Goal: Check status: Check status

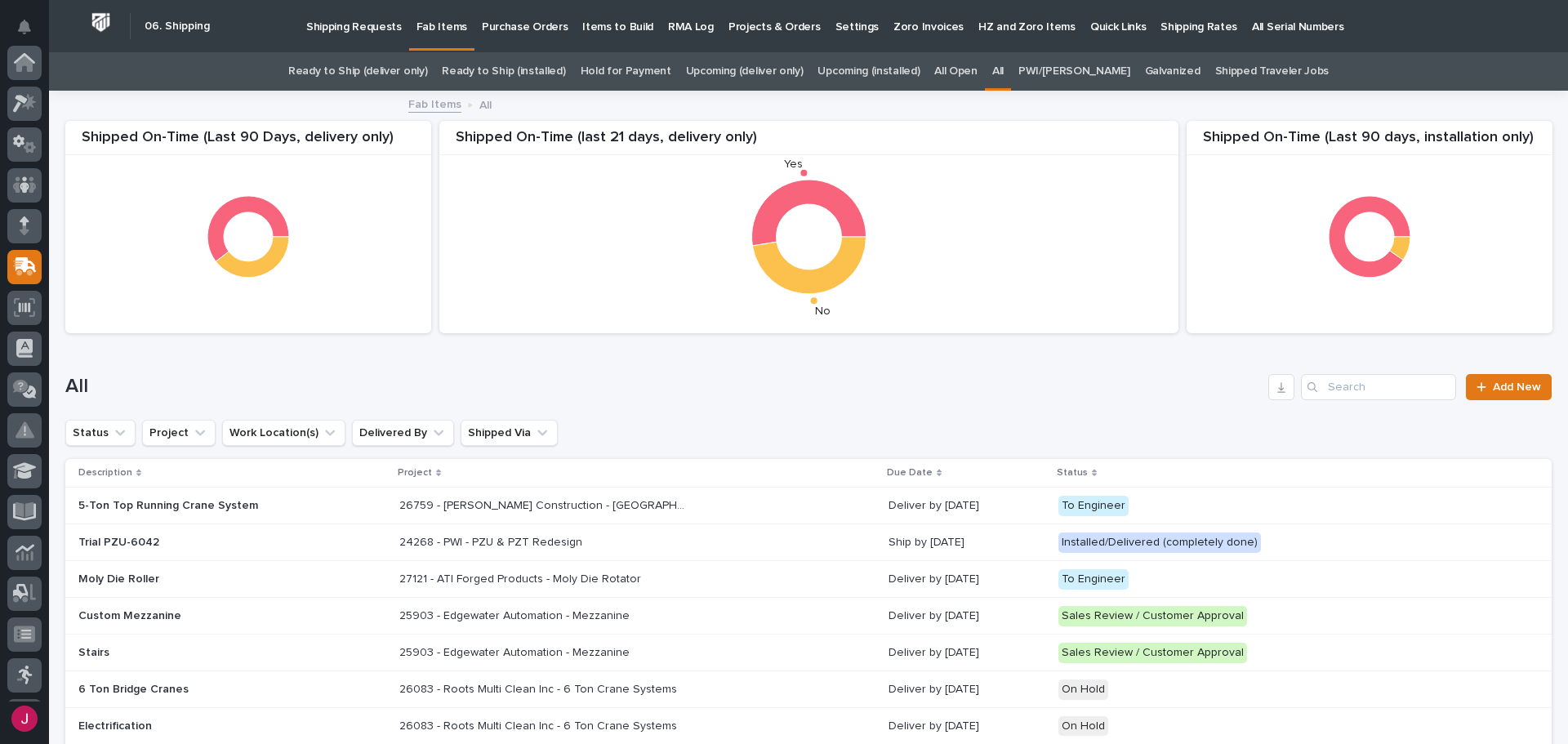
scroll to position [205, 0]
click at [350, 30] on p "Shipping Requests" at bounding box center [353, 17] width 96 height 35
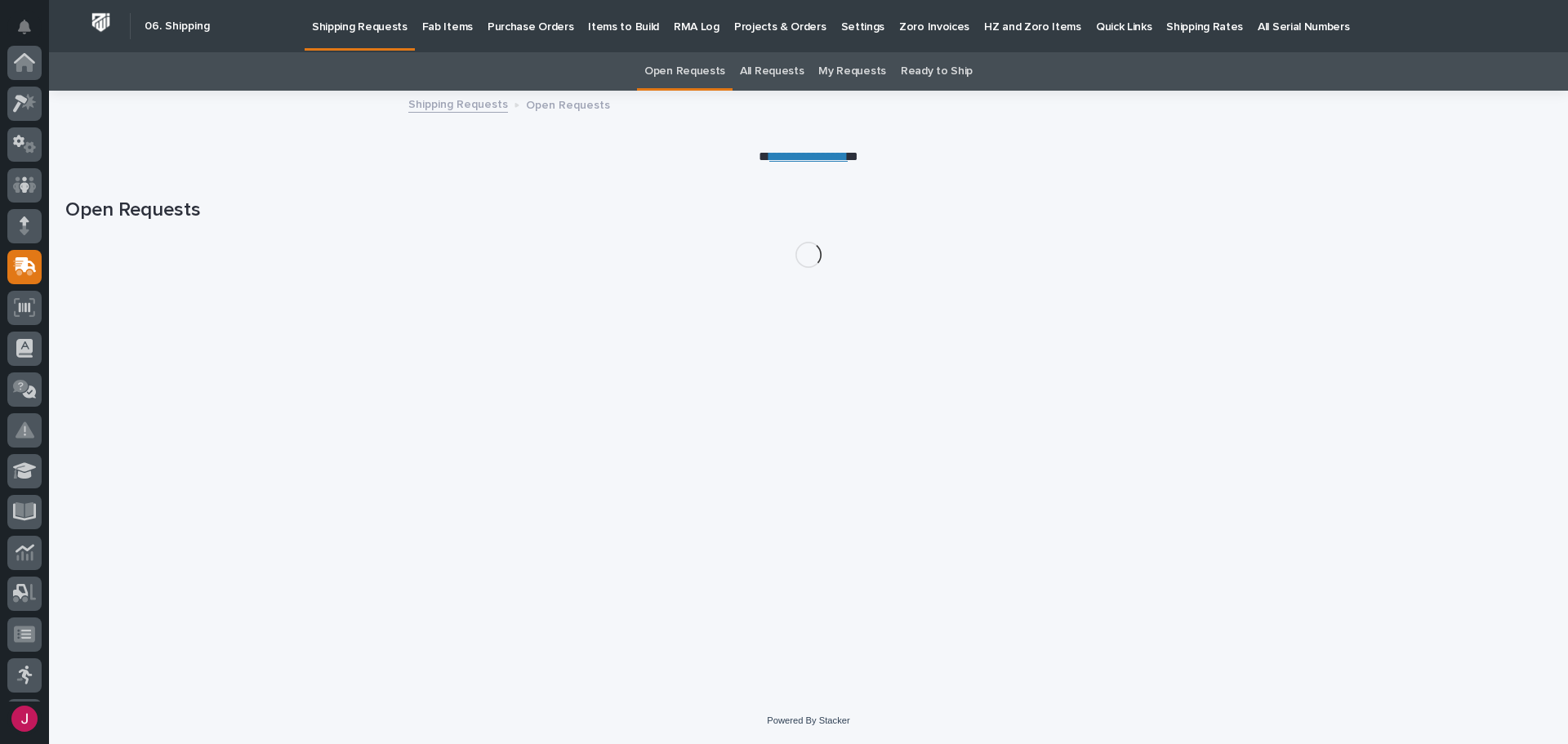
scroll to position [205, 0]
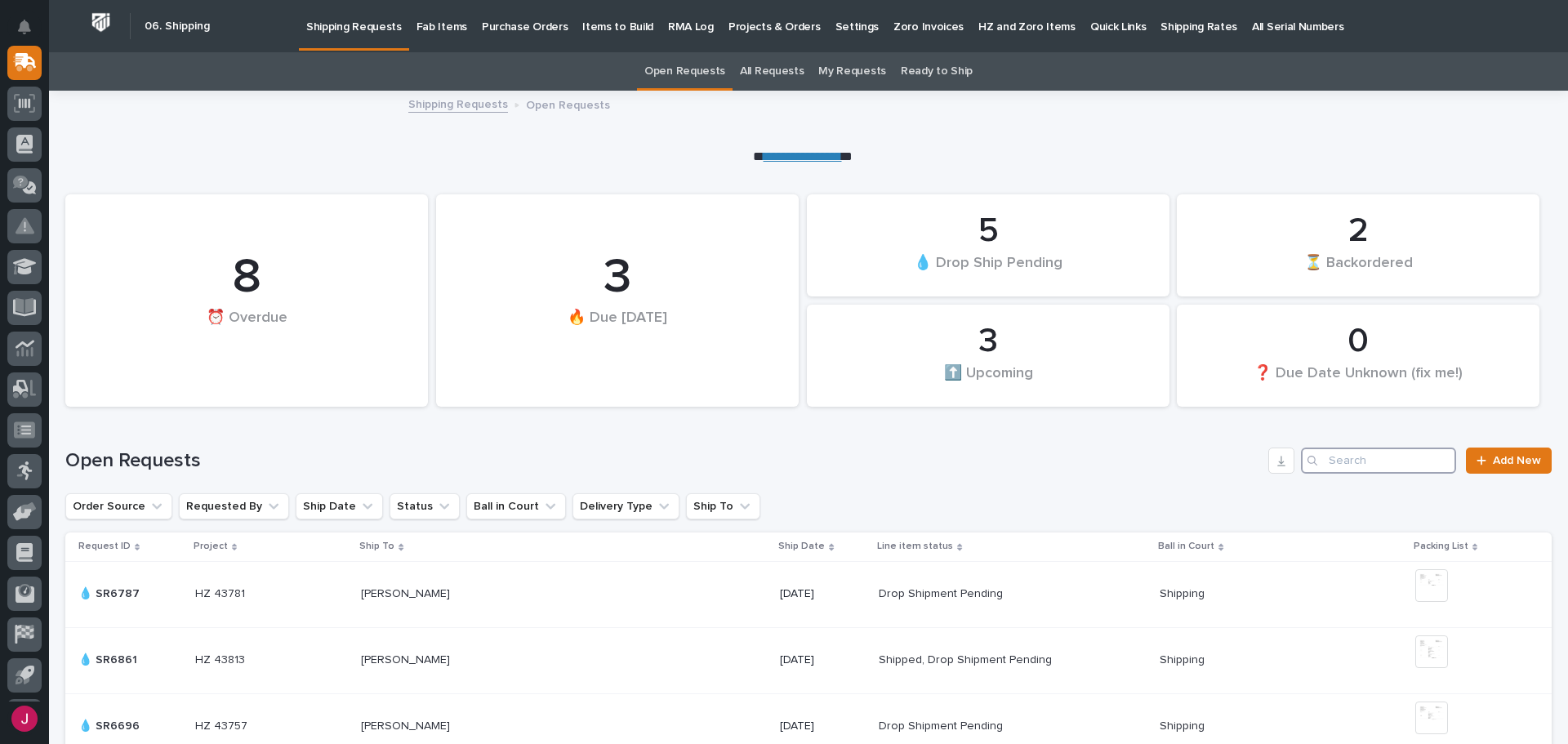
click at [1318, 462] on input "Search" at bounding box center [1379, 461] width 156 height 26
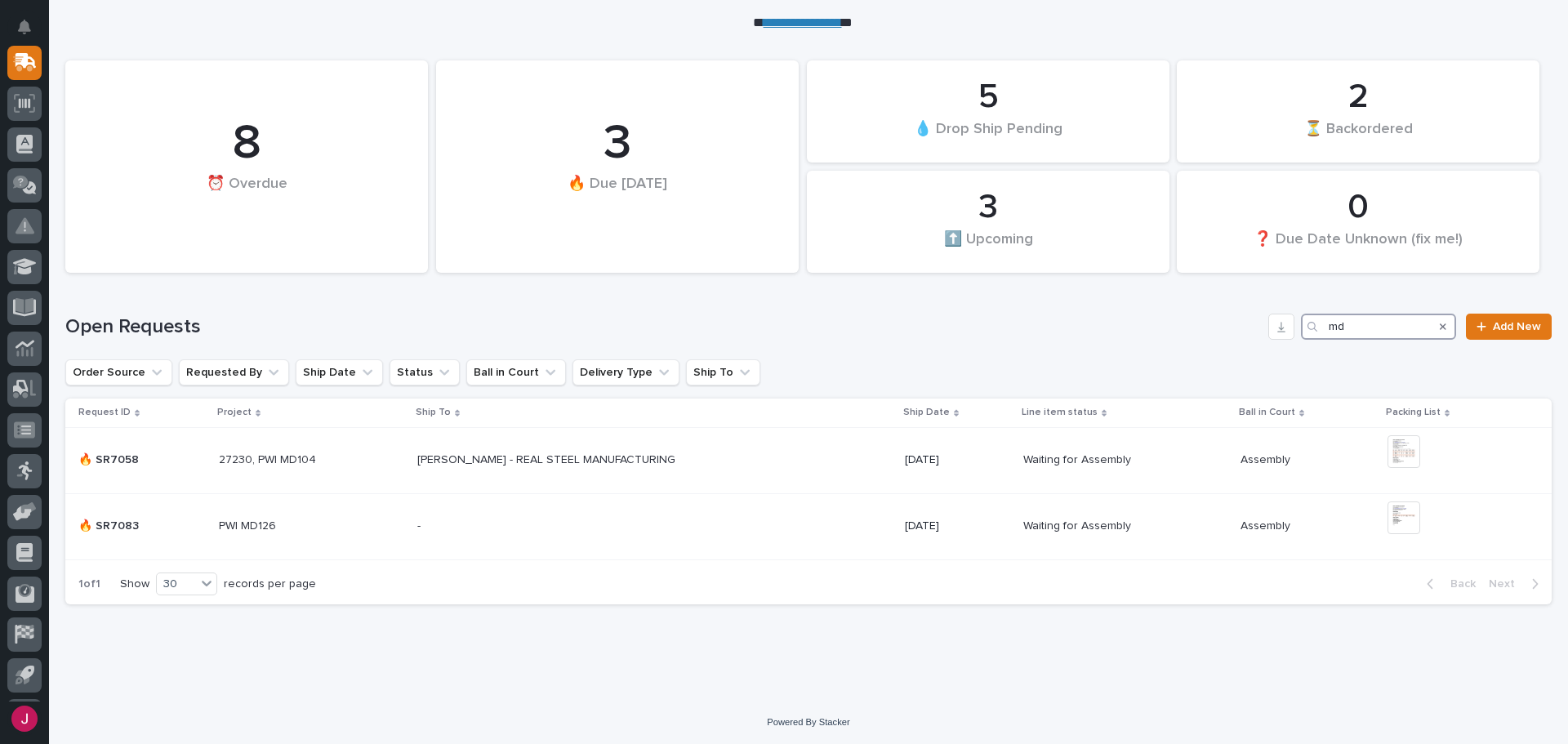
scroll to position [135, 0]
type input "md"
click at [245, 523] on p "PWI MD126" at bounding box center [249, 523] width 61 height 17
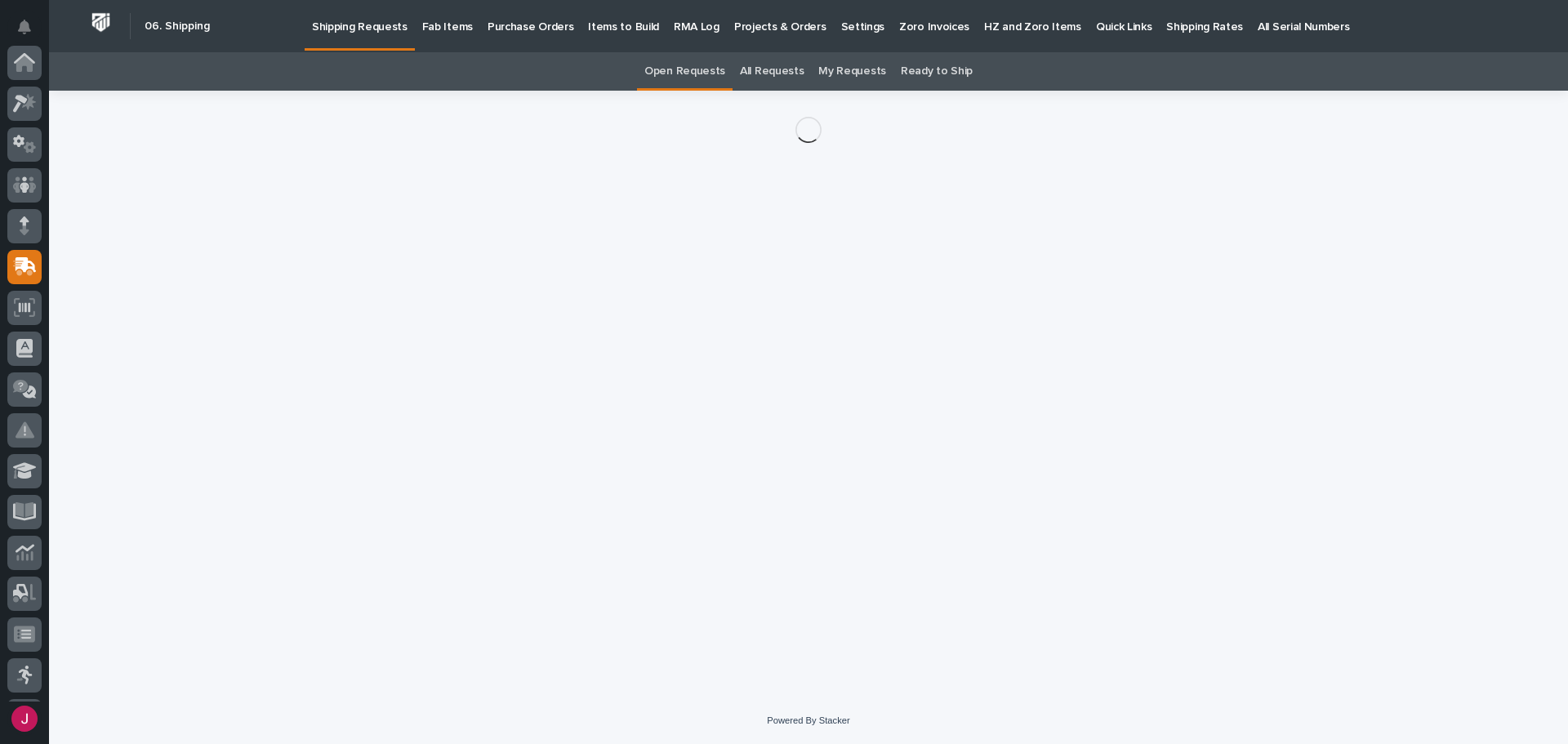
scroll to position [205, 0]
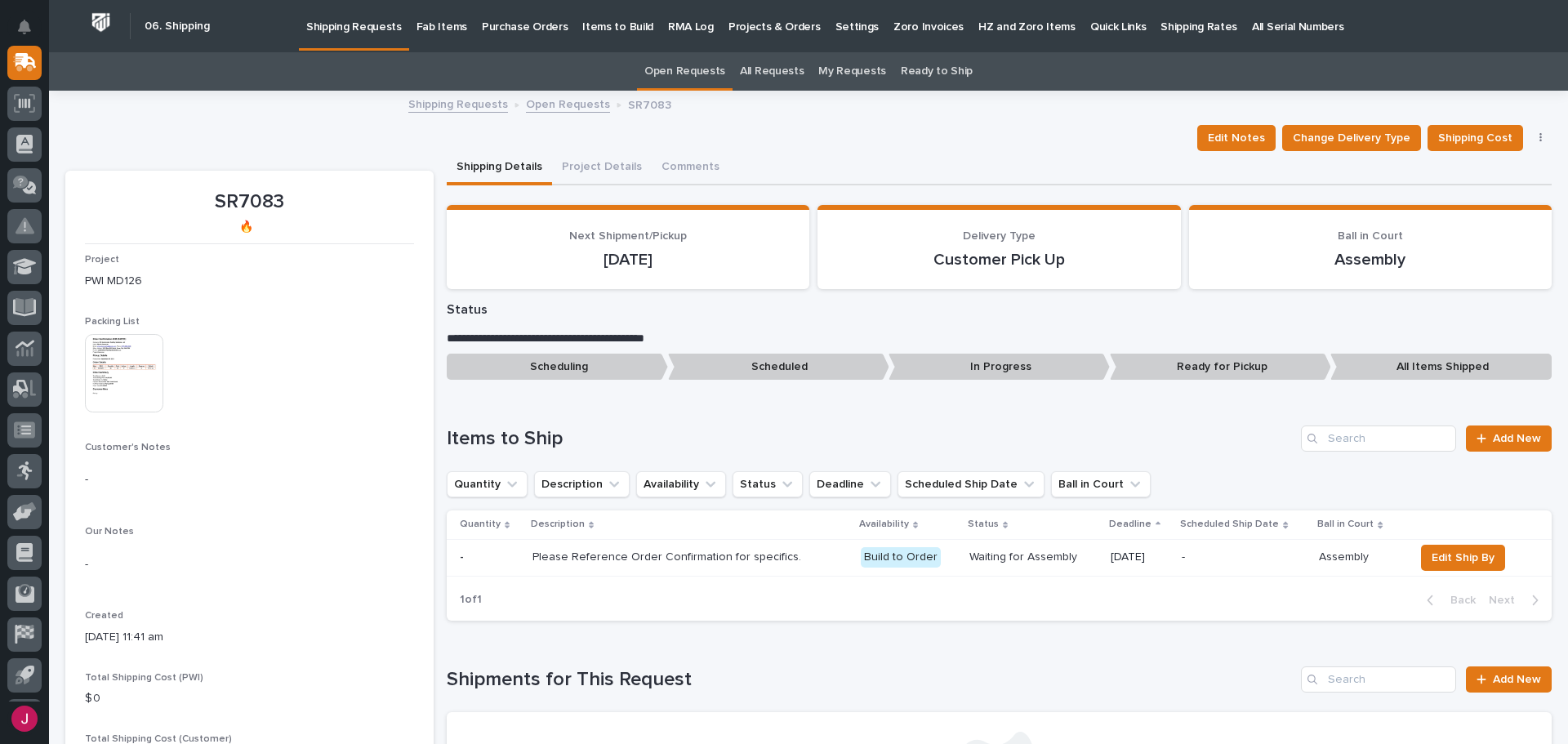
click at [134, 382] on img at bounding box center [123, 373] width 79 height 79
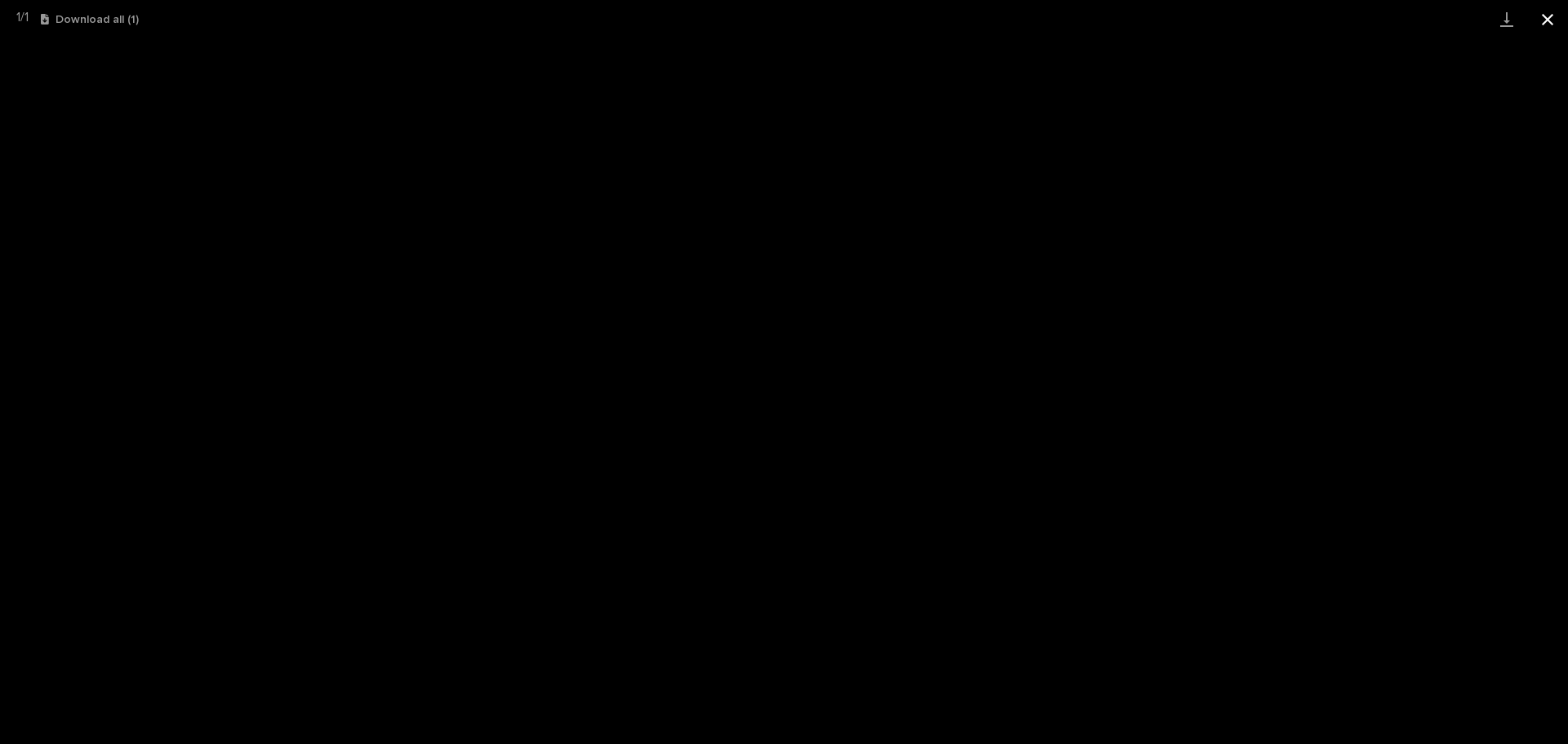
click at [1551, 13] on button "Close gallery" at bounding box center [1548, 19] width 41 height 38
